Goal: Transaction & Acquisition: Purchase product/service

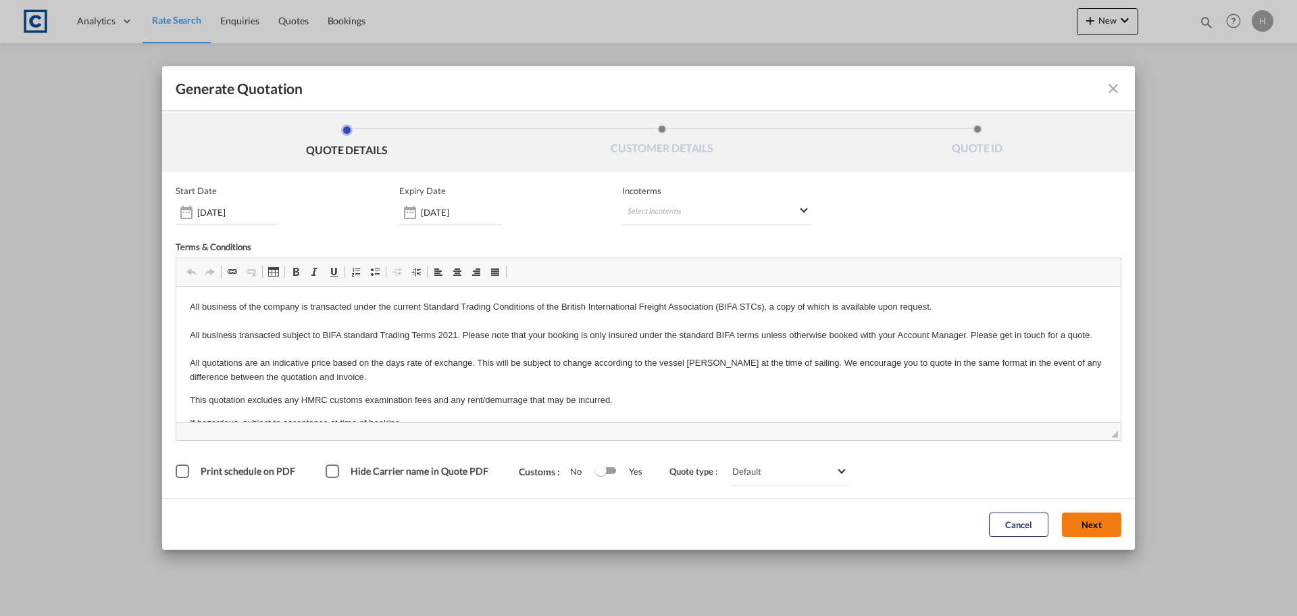
click at [1093, 524] on button "Next" at bounding box center [1091, 524] width 59 height 24
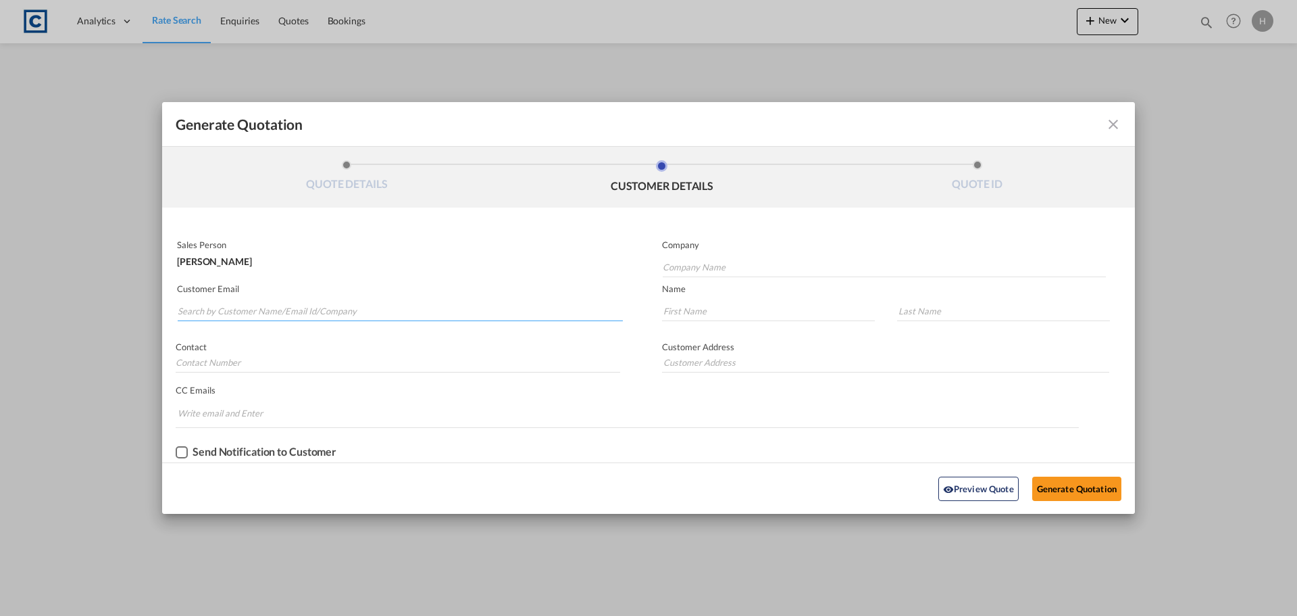
click at [330, 314] on input "Search by Customer Name/Email Id/Company" at bounding box center [400, 311] width 445 height 20
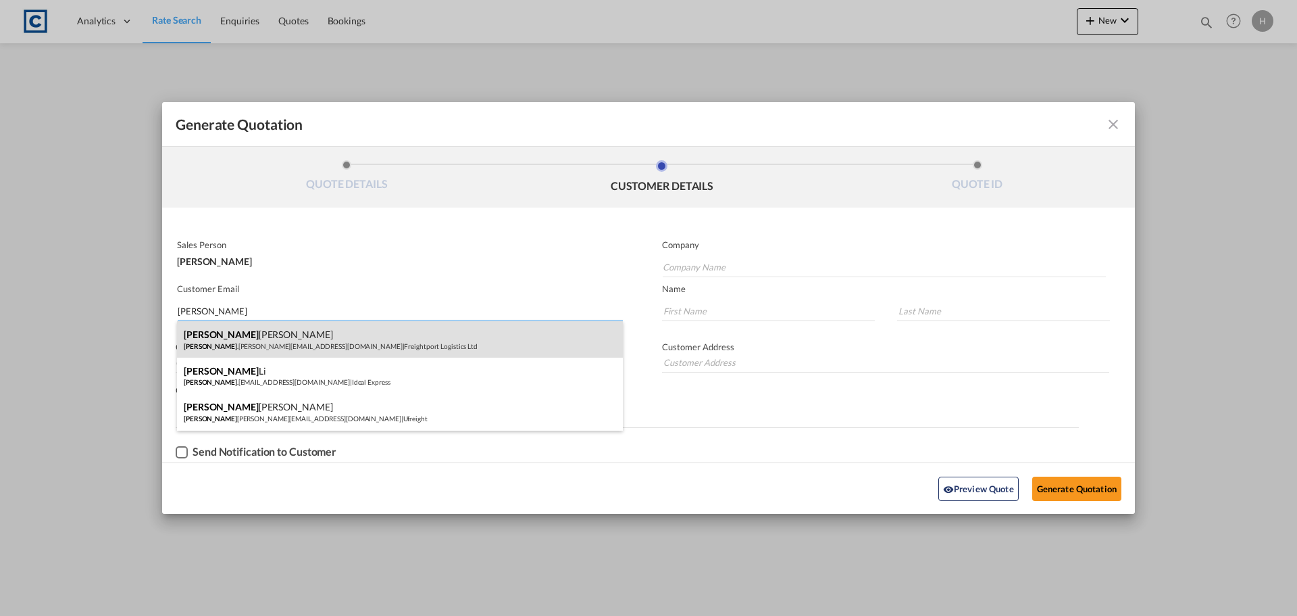
type input "danny"
click at [280, 342] on div "Danny Chambers danny .chambers@freightport.co.uk | Freightport Logistics Ltd" at bounding box center [400, 339] width 446 height 36
type input "Freightport Logistics Ltd"
type input "danny.chambers@freightport.co.uk"
type input "Danny"
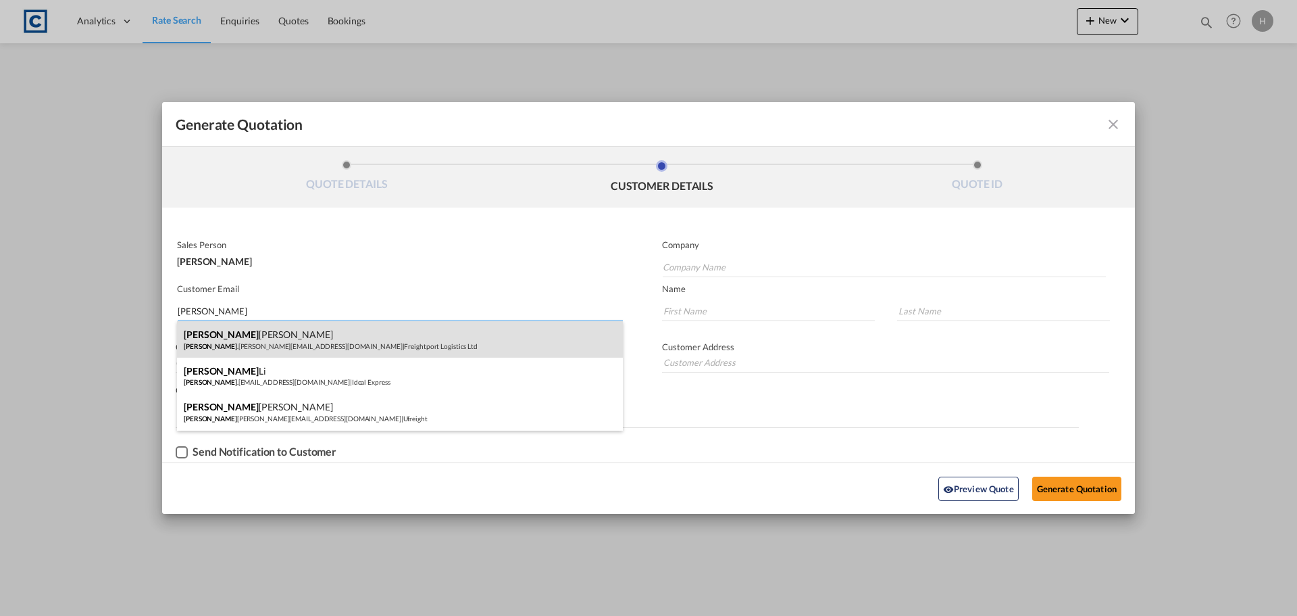
type input "Chambers"
type input "01482 459 023"
type input "The Deep Business Centre, Tower Street, Hull, HU1 4BG"
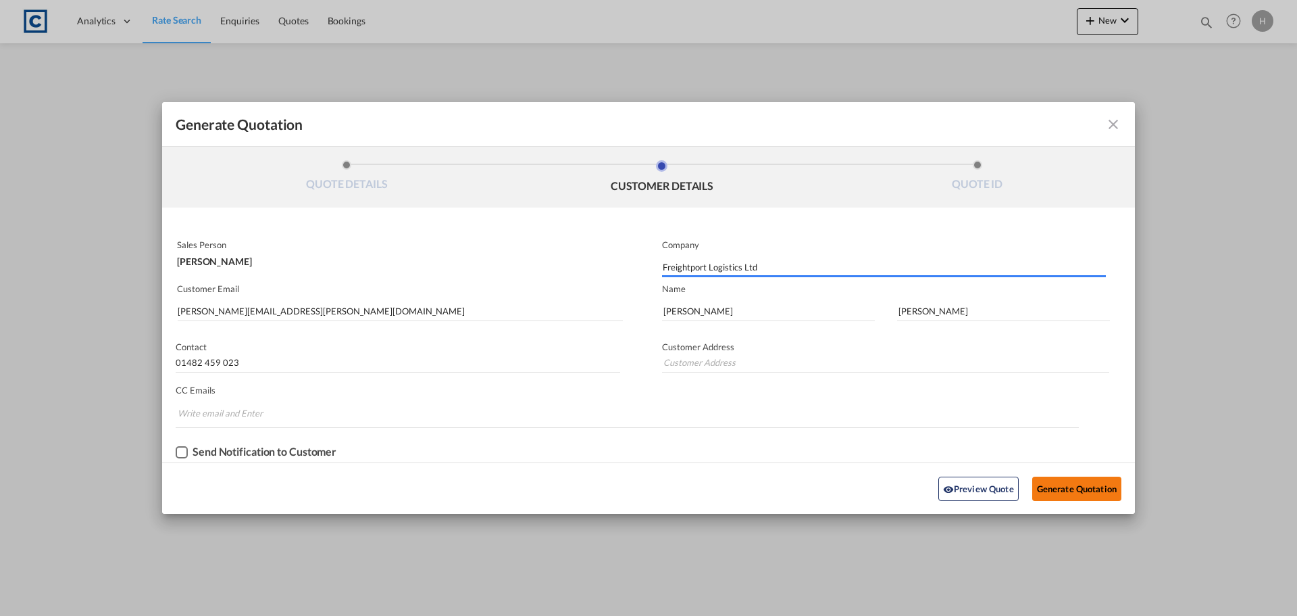
click at [1063, 486] on button "Generate Quotation" at bounding box center [1077, 488] width 89 height 24
type input "The Deep Business Centre, Tower Street, Hull, HU1 4BG"
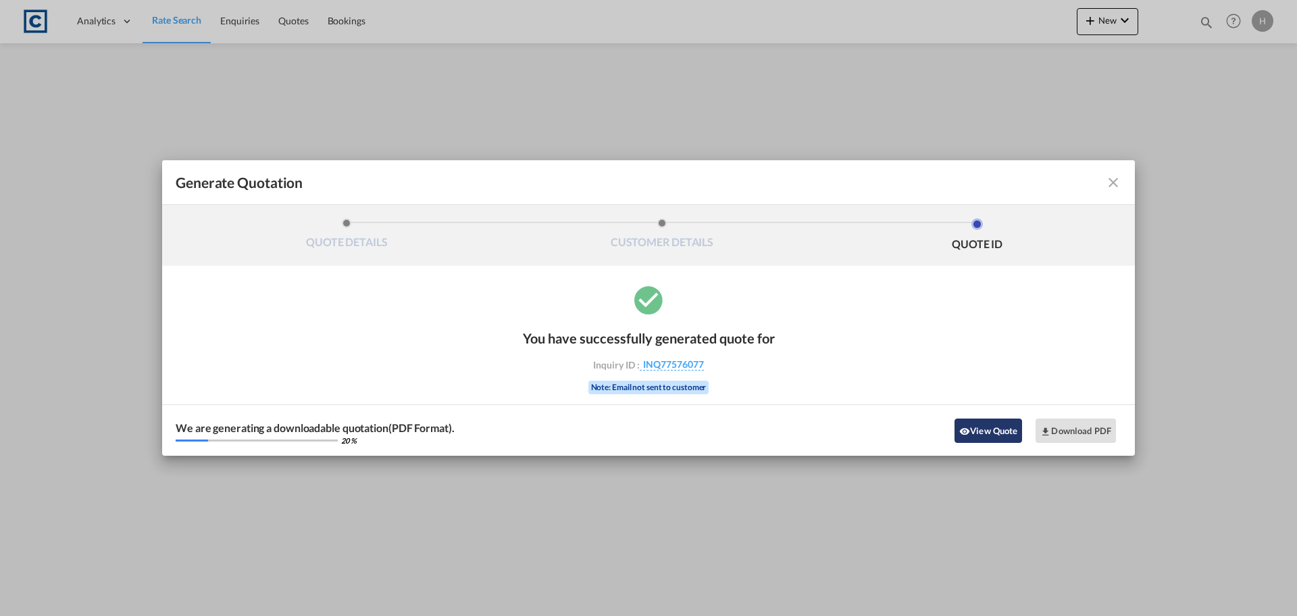
click at [987, 433] on button "View Quote" at bounding box center [989, 430] width 68 height 24
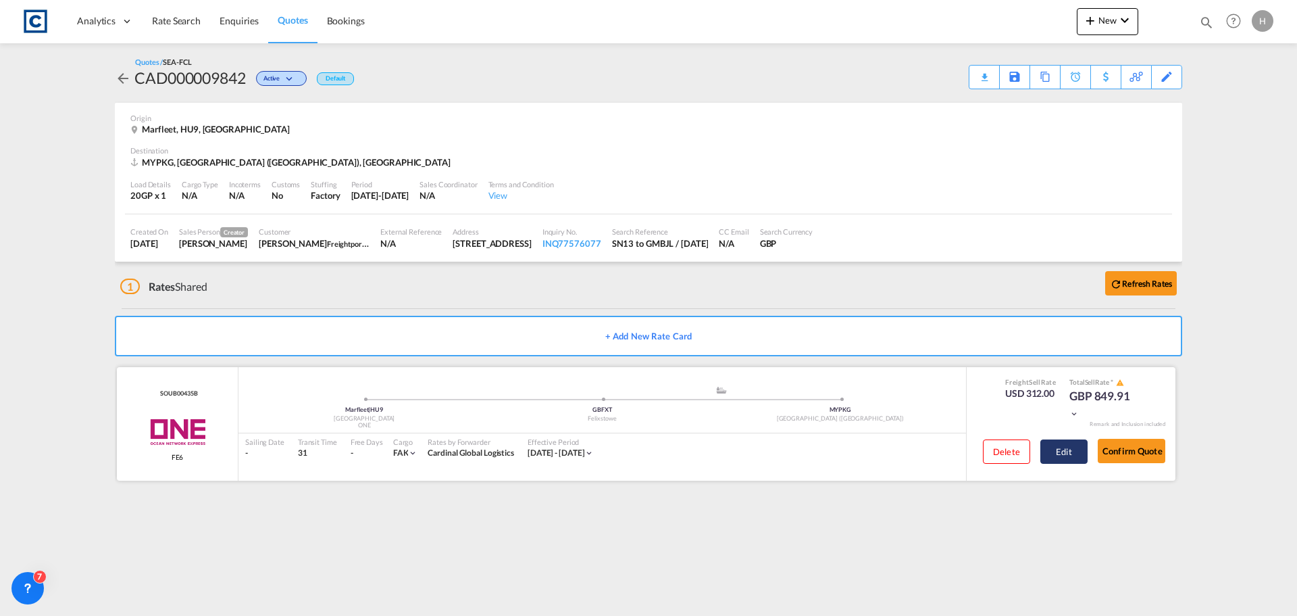
click at [1069, 455] on button "Edit" at bounding box center [1064, 451] width 47 height 24
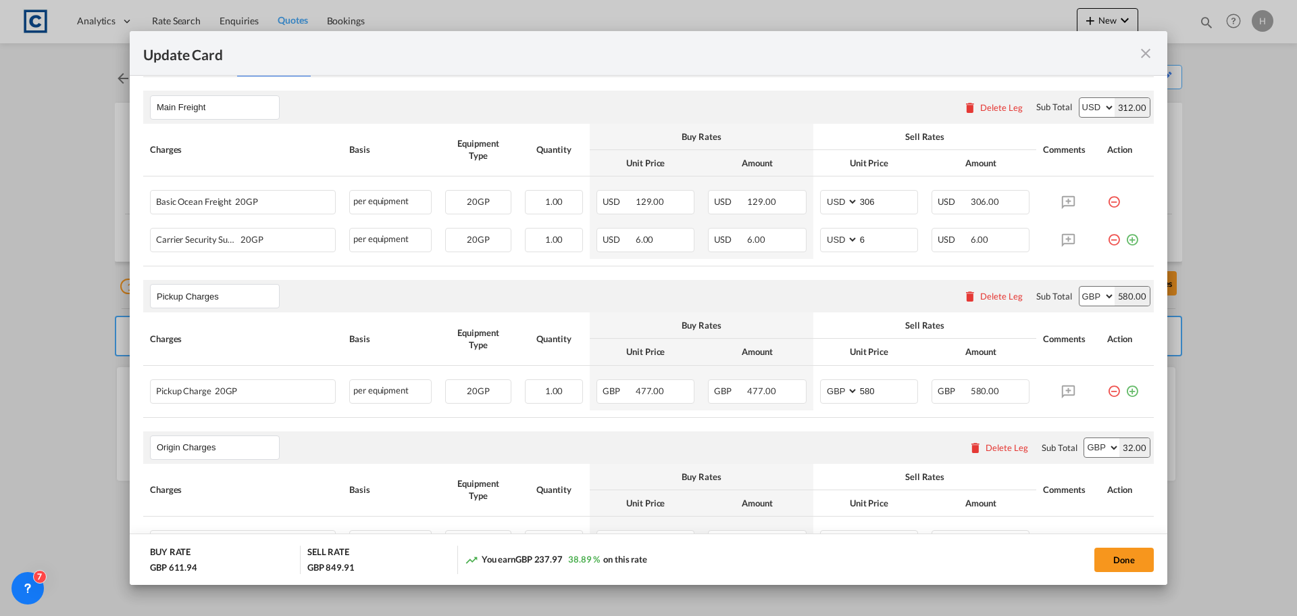
scroll to position [405, 0]
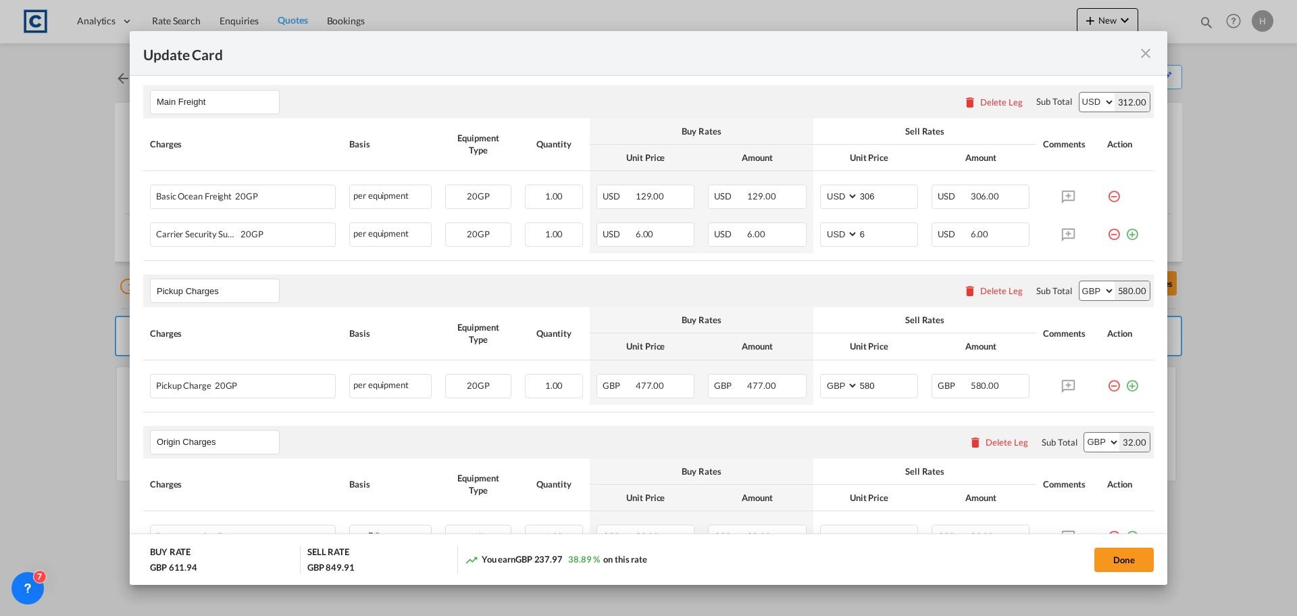
click at [1122, 545] on md-dialog-actions "BUY RATE GBP 611.94 SELL RATE GBP 849.91 You earn GBP 237.97 38.89 % on this ra…" at bounding box center [649, 558] width 1038 height 51
click at [1126, 553] on button "Done" at bounding box center [1124, 559] width 59 height 24
